Goal: Task Accomplishment & Management: Use online tool/utility

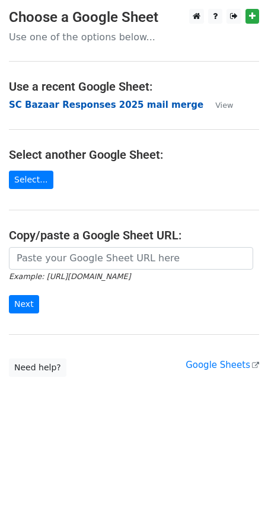
click at [98, 105] on strong "SC Bazaar Responses 2025 mail merge" at bounding box center [106, 105] width 194 height 11
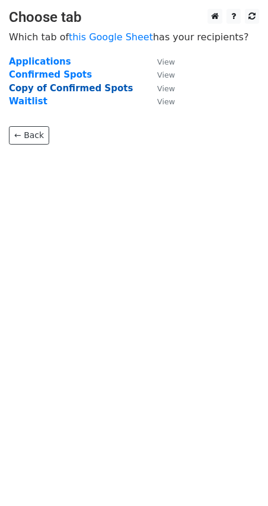
click at [44, 89] on strong "Copy of Confirmed Spots" at bounding box center [71, 88] width 124 height 11
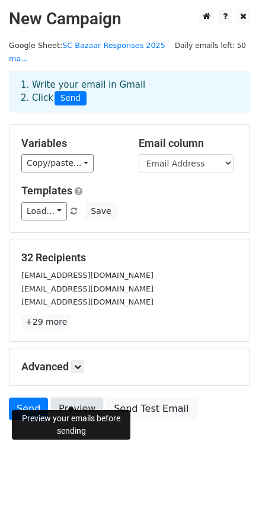
click at [75, 398] on link "Preview" at bounding box center [77, 409] width 52 height 23
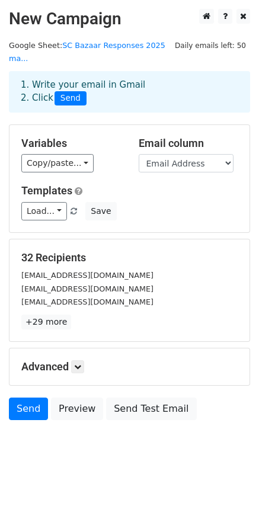
click at [66, 408] on div "Send Preview Send Test Email" at bounding box center [129, 412] width 259 height 28
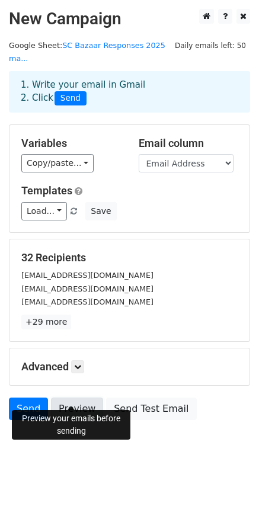
click at [69, 398] on link "Preview" at bounding box center [77, 409] width 52 height 23
click at [87, 398] on link "Preview" at bounding box center [77, 409] width 52 height 23
click at [78, 398] on link "Preview" at bounding box center [77, 409] width 52 height 23
